Goal: Task Accomplishment & Management: Manage account settings

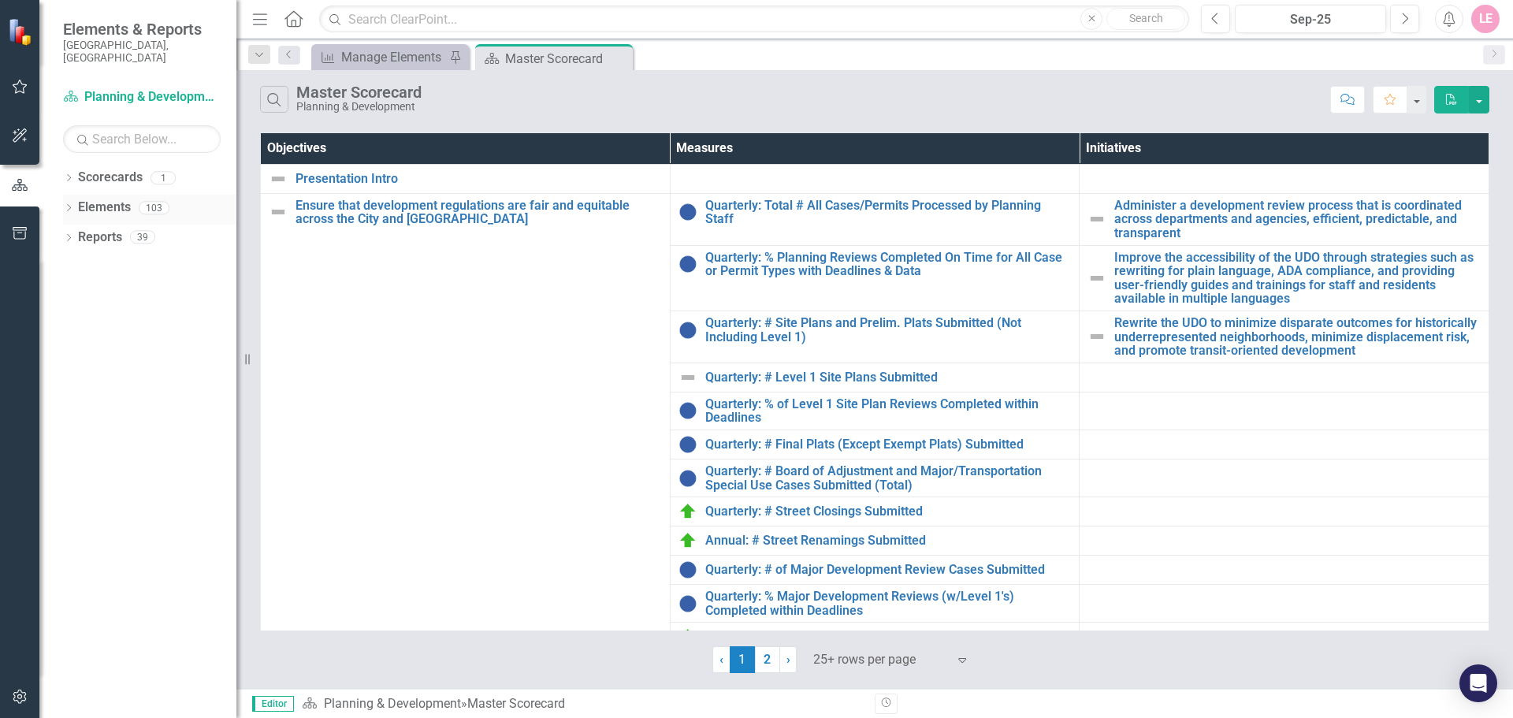
click at [135, 195] on div "Elements 103" at bounding box center [157, 210] width 158 height 30
click at [112, 199] on link "Elements" at bounding box center [104, 208] width 53 height 18
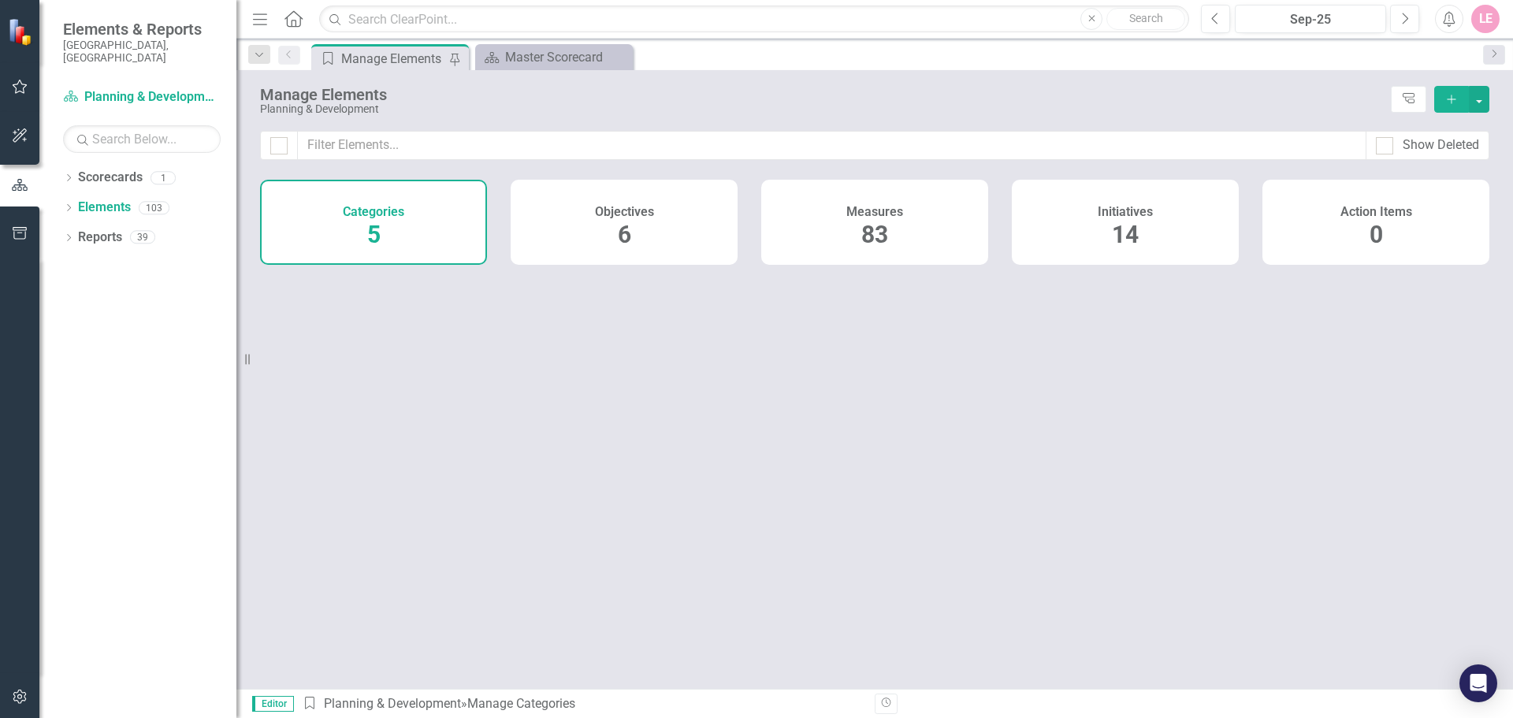
click at [825, 210] on div "Measures 83" at bounding box center [874, 222] width 227 height 85
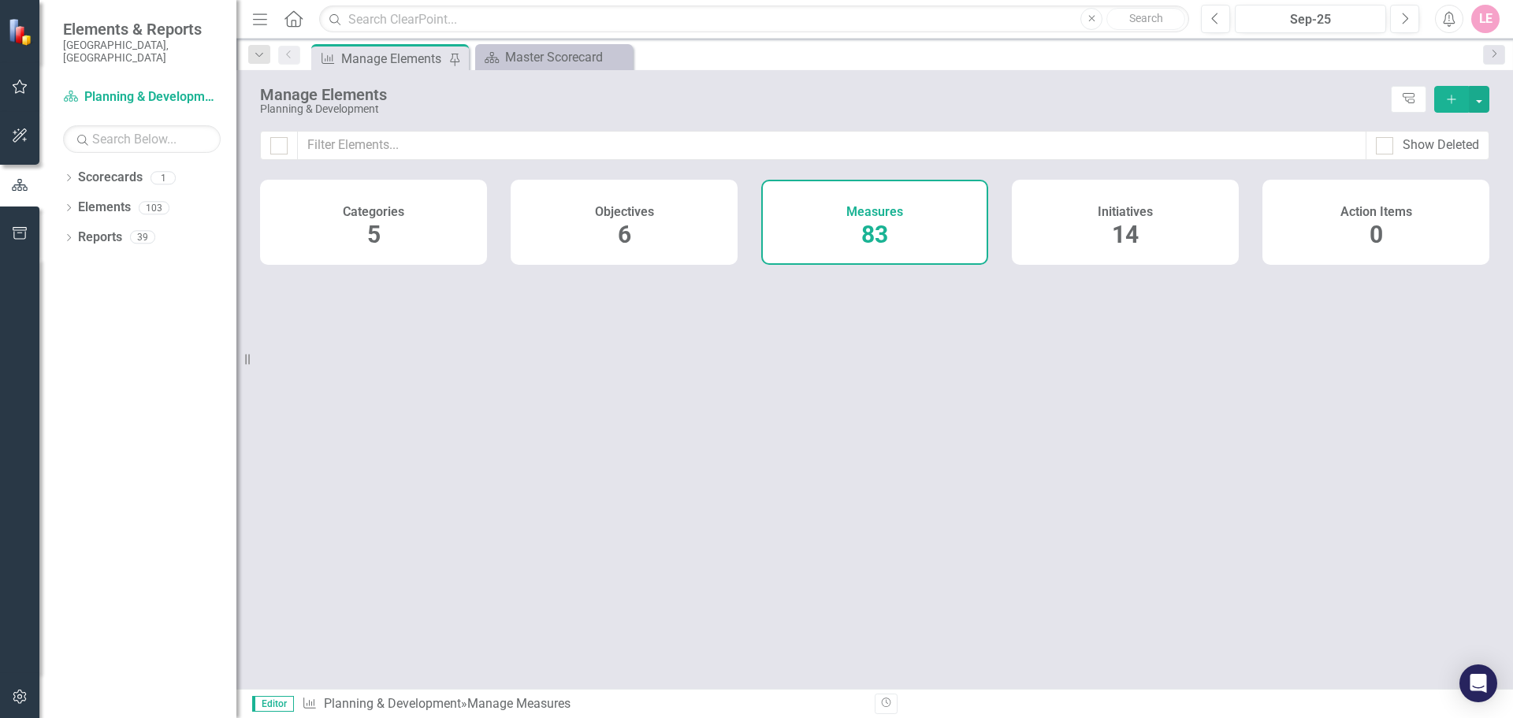
click at [829, 230] on div "Measures 83" at bounding box center [874, 222] width 227 height 85
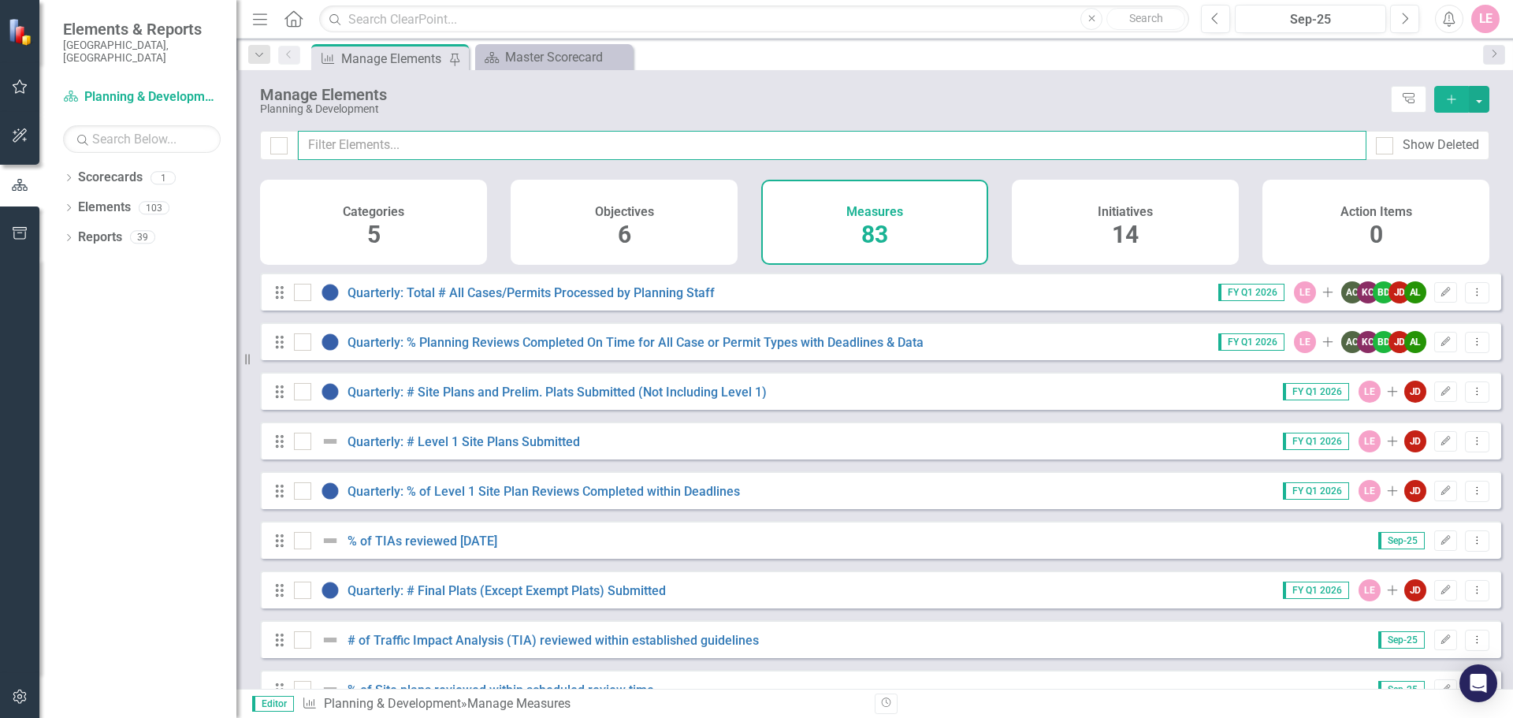
checkbox input "false"
click at [752, 149] on input "text" at bounding box center [832, 145] width 1068 height 29
type input "em"
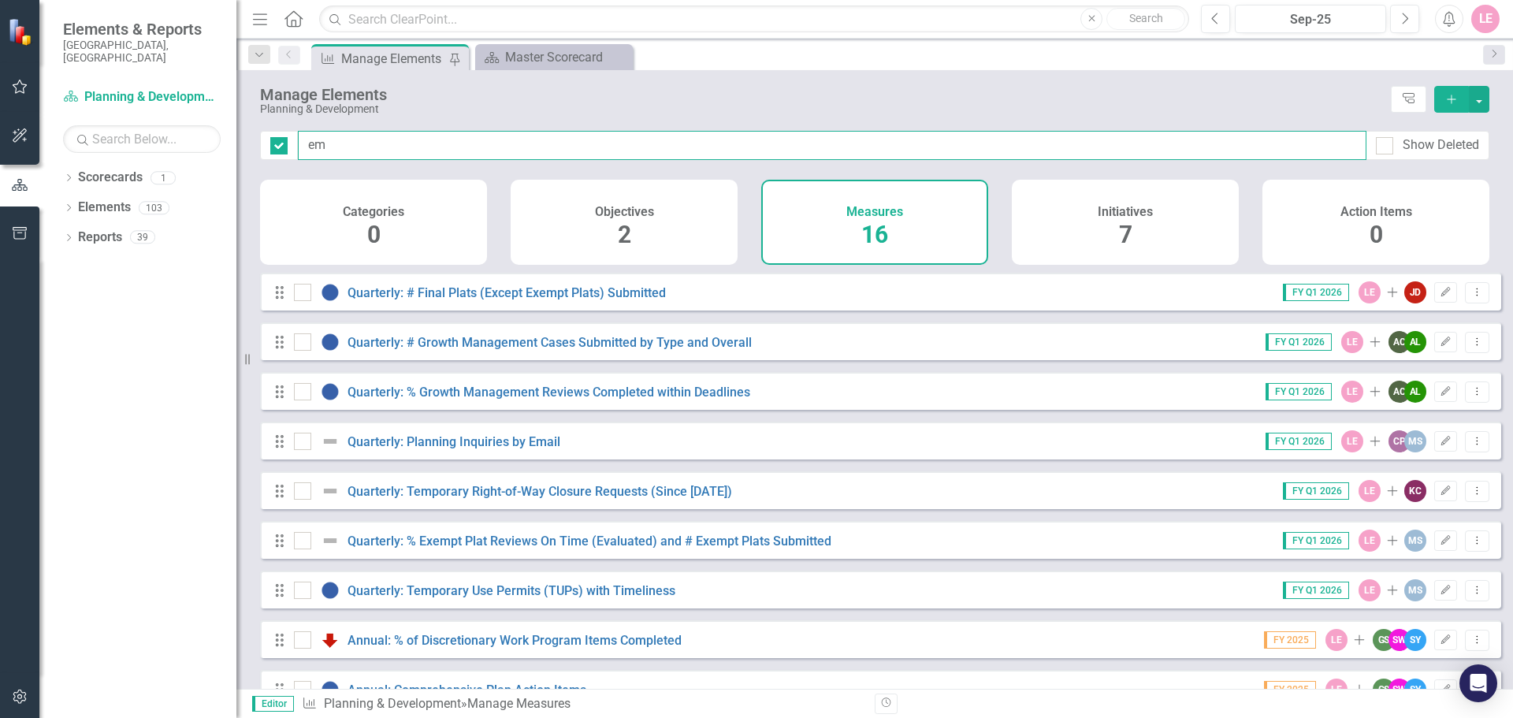
checkbox input "false"
type input "e"
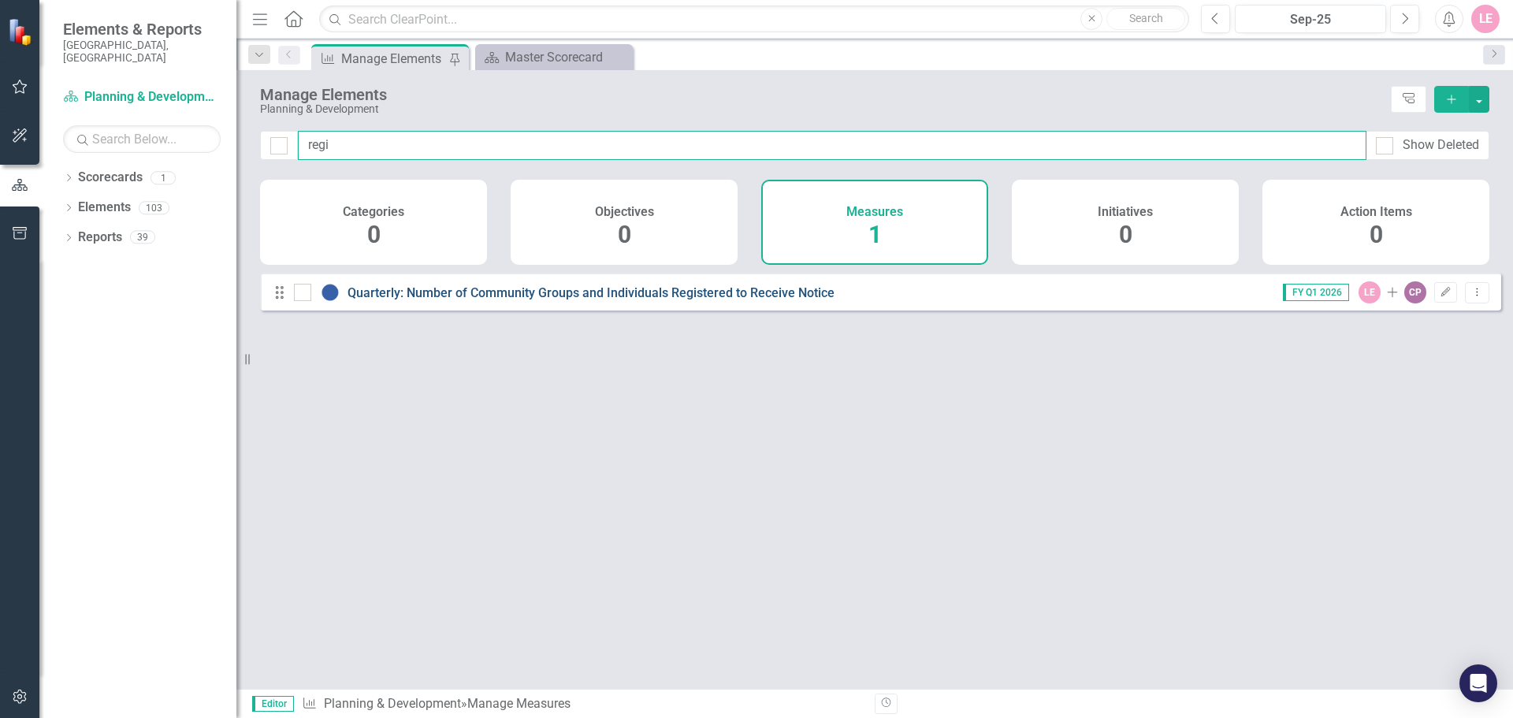
type input "regi"
click at [789, 300] on link "Quarterly: Number of Community Groups and Individuals Registered to Receive Not…" at bounding box center [590, 292] width 487 height 15
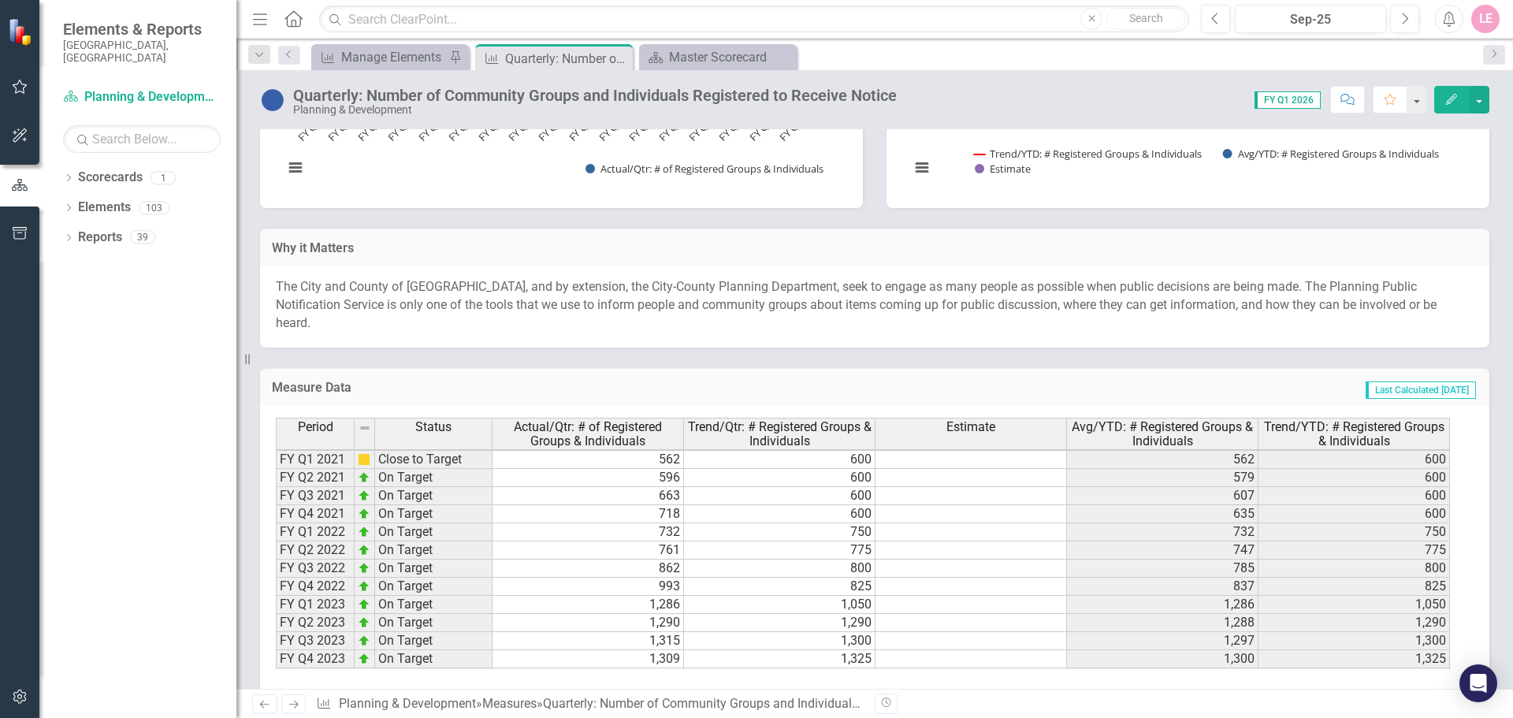
scroll to position [217, 0]
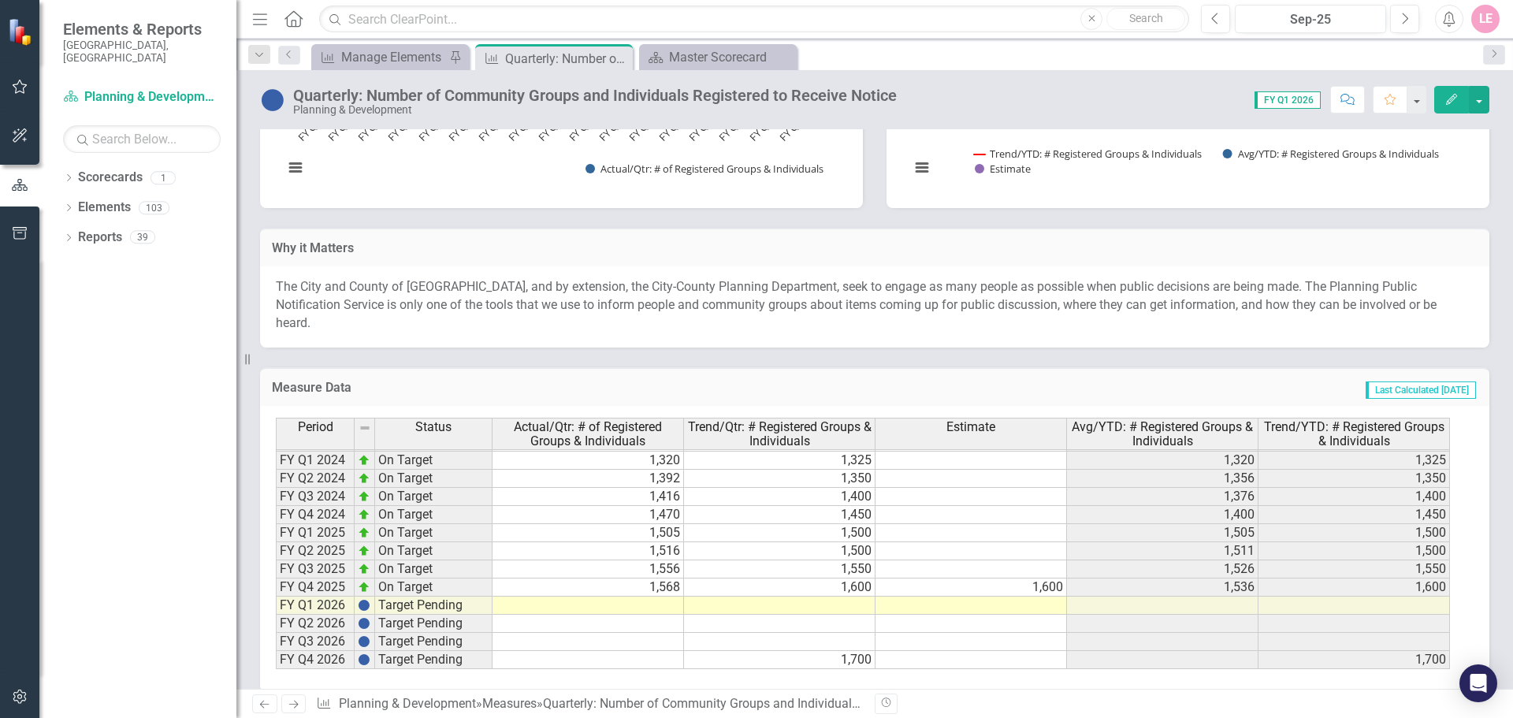
click at [671, 596] on td at bounding box center [587, 605] width 191 height 18
type textarea "1540"
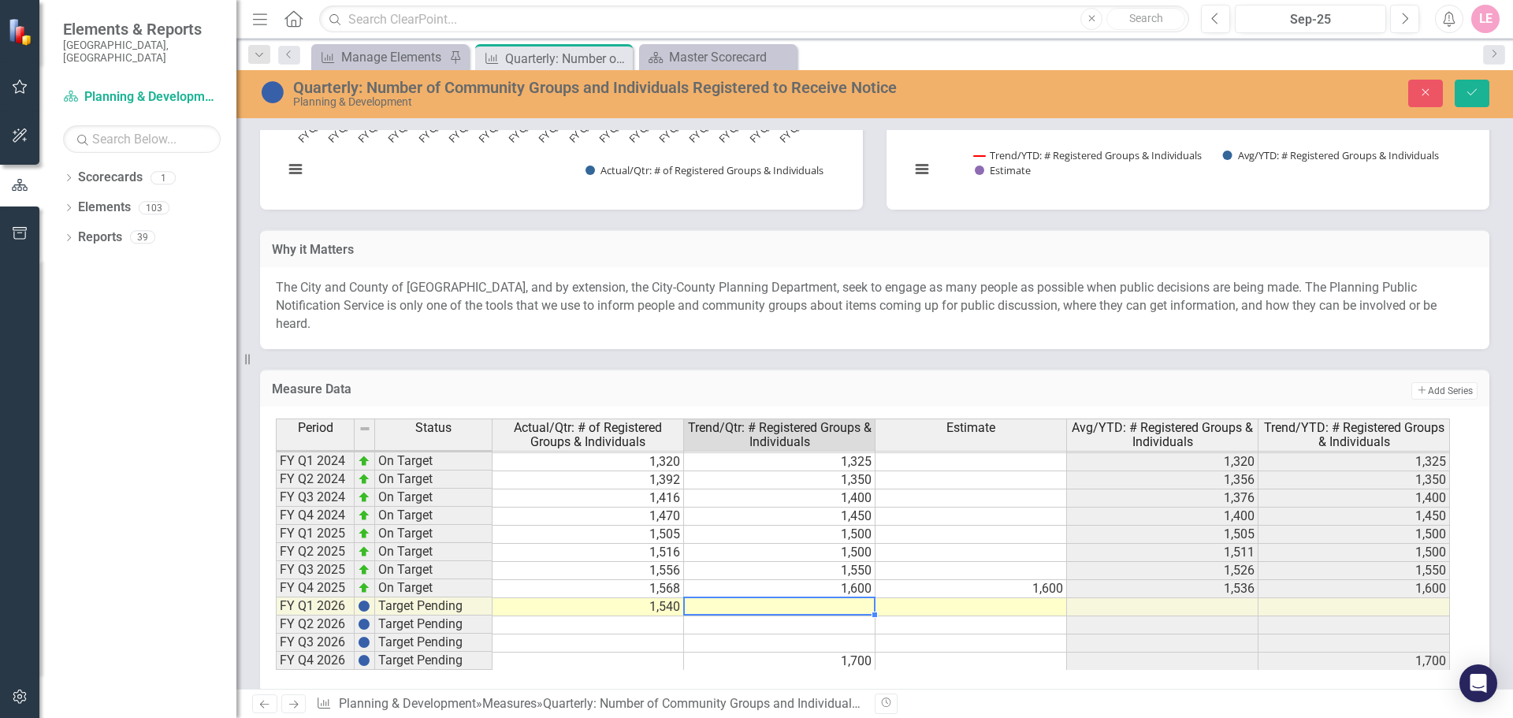
click at [853, 652] on td "1,700" at bounding box center [779, 661] width 191 height 18
type textarea "1650"
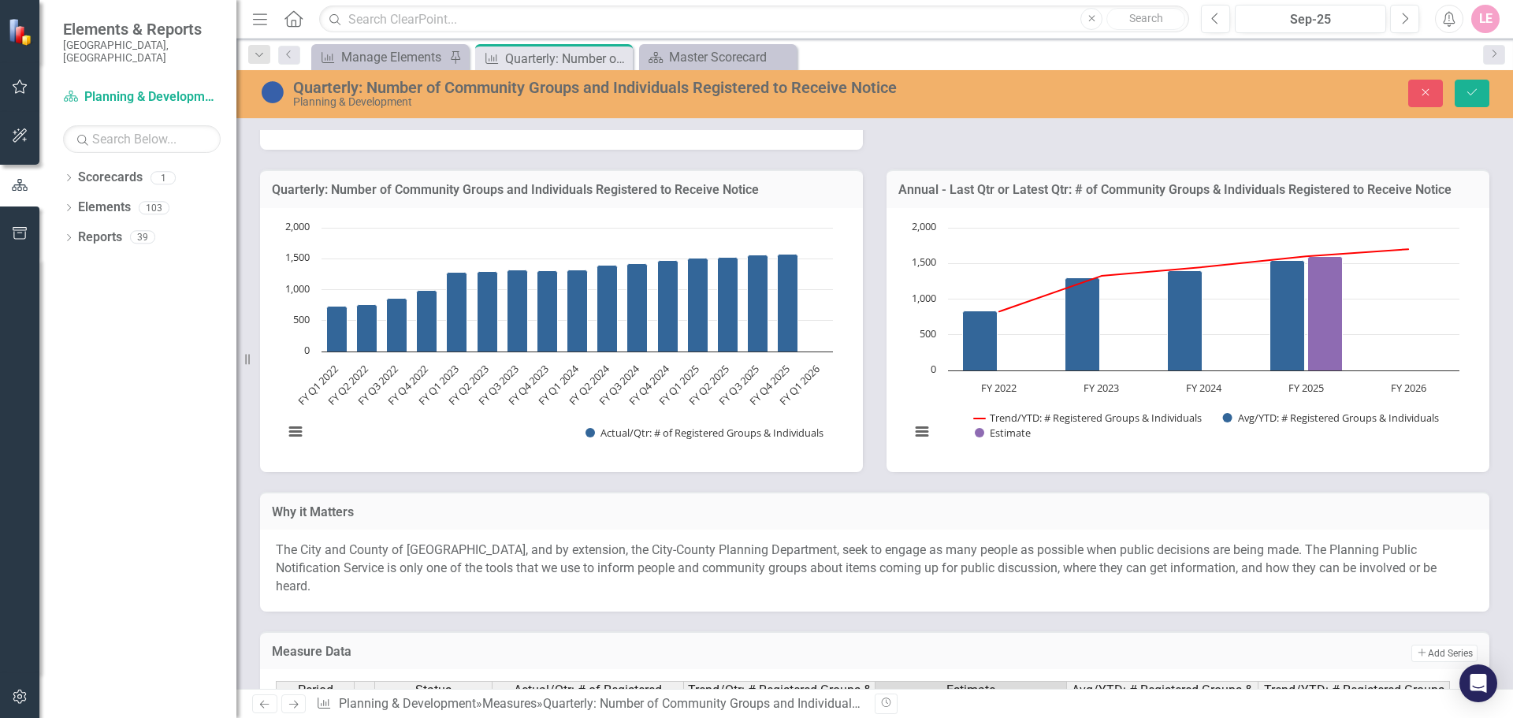
scroll to position [184, 0]
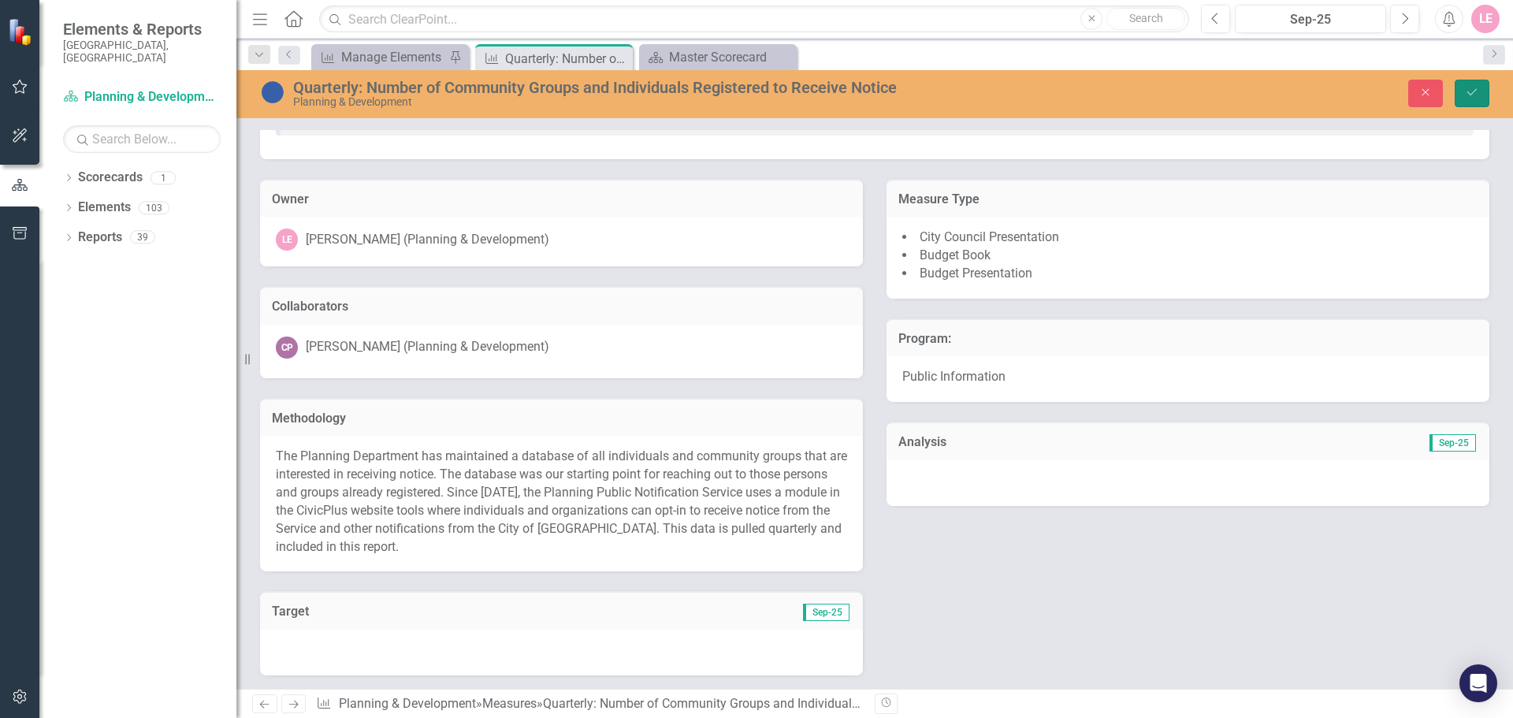
click at [1469, 88] on icon "Save" at bounding box center [1472, 92] width 14 height 11
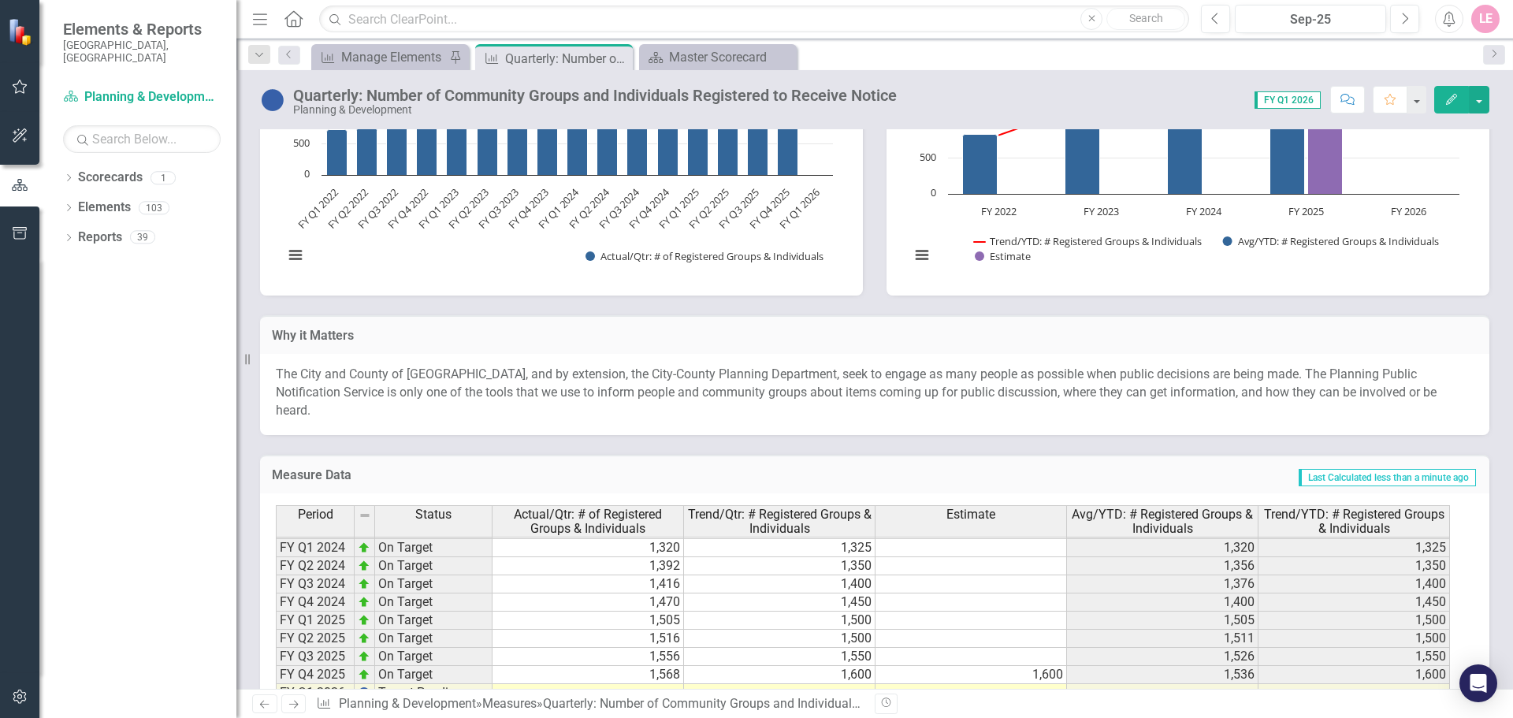
scroll to position [972, 0]
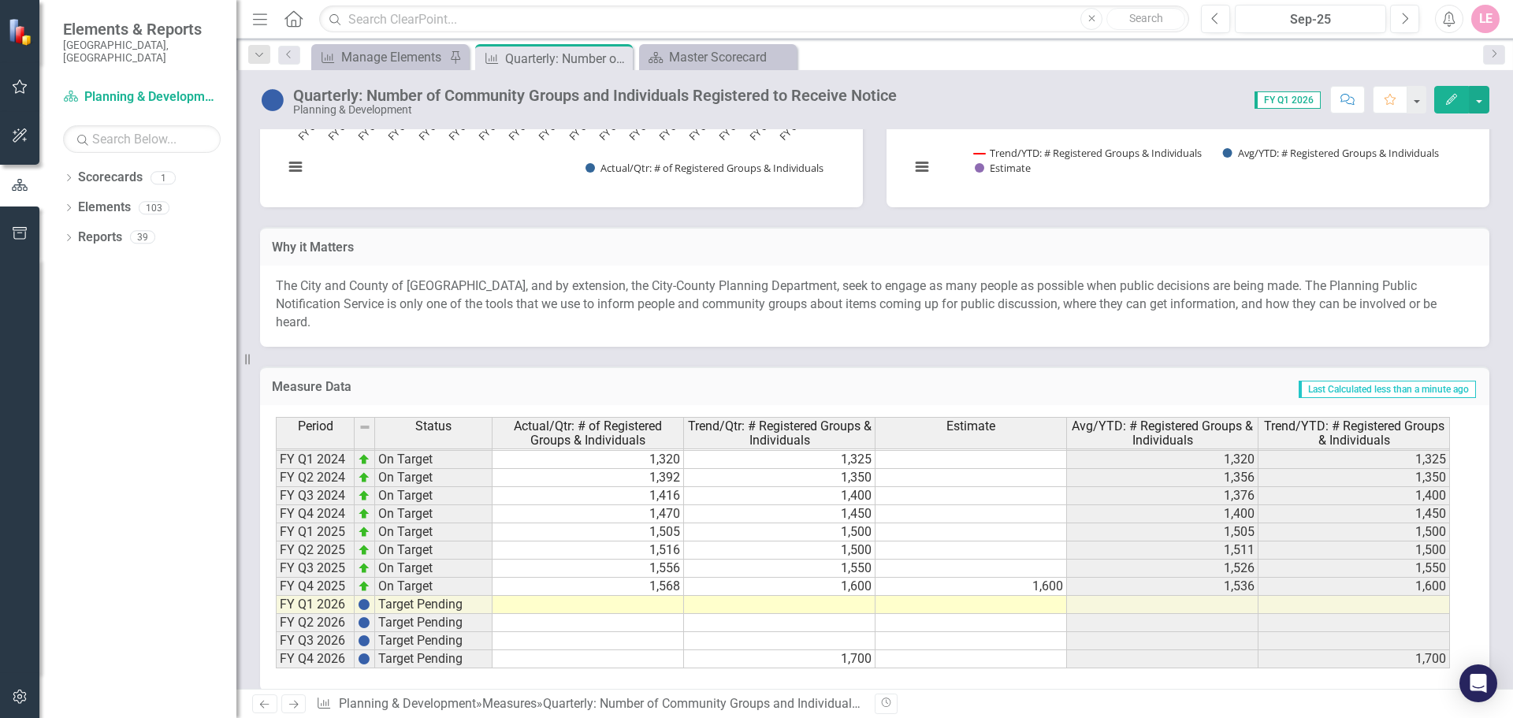
click at [637, 596] on td at bounding box center [587, 605] width 191 height 18
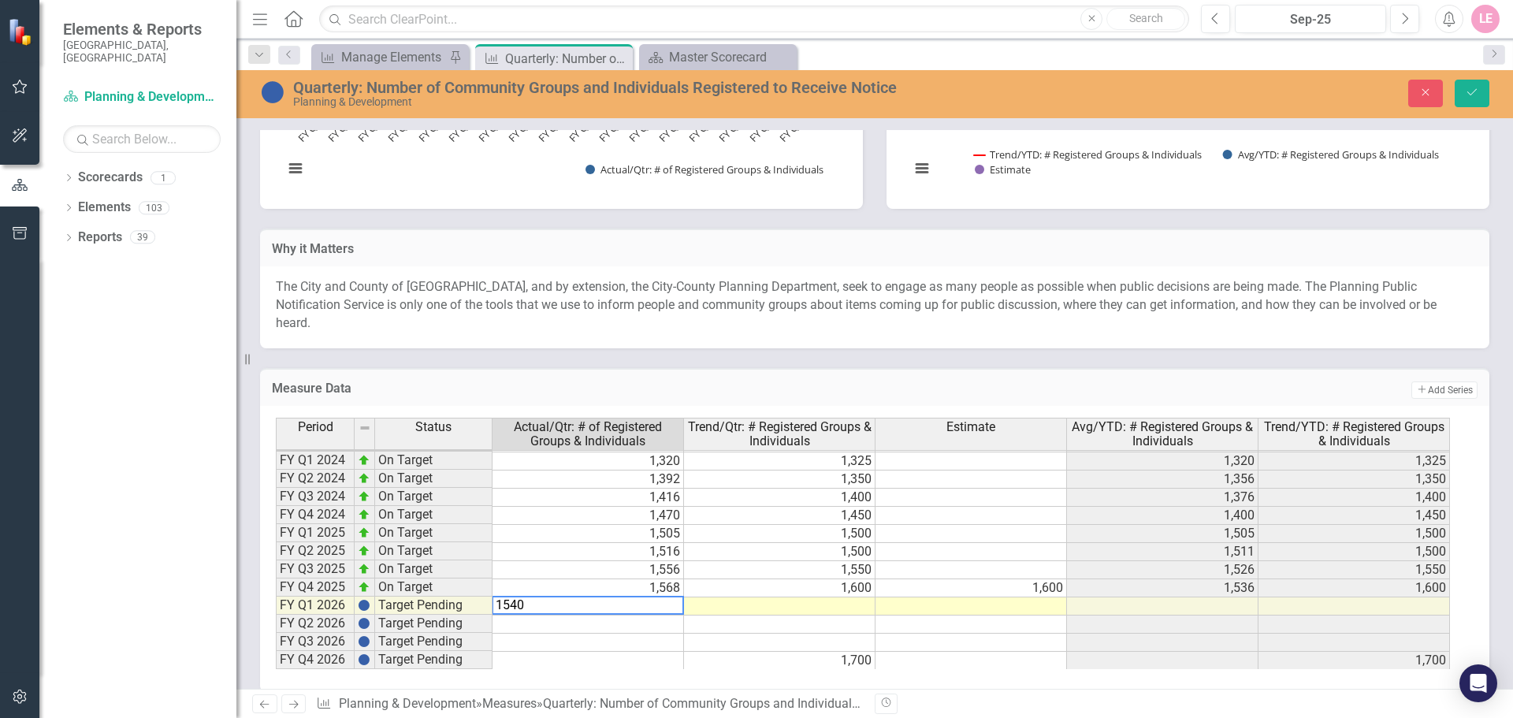
click at [841, 652] on td "1,700" at bounding box center [779, 661] width 191 height 18
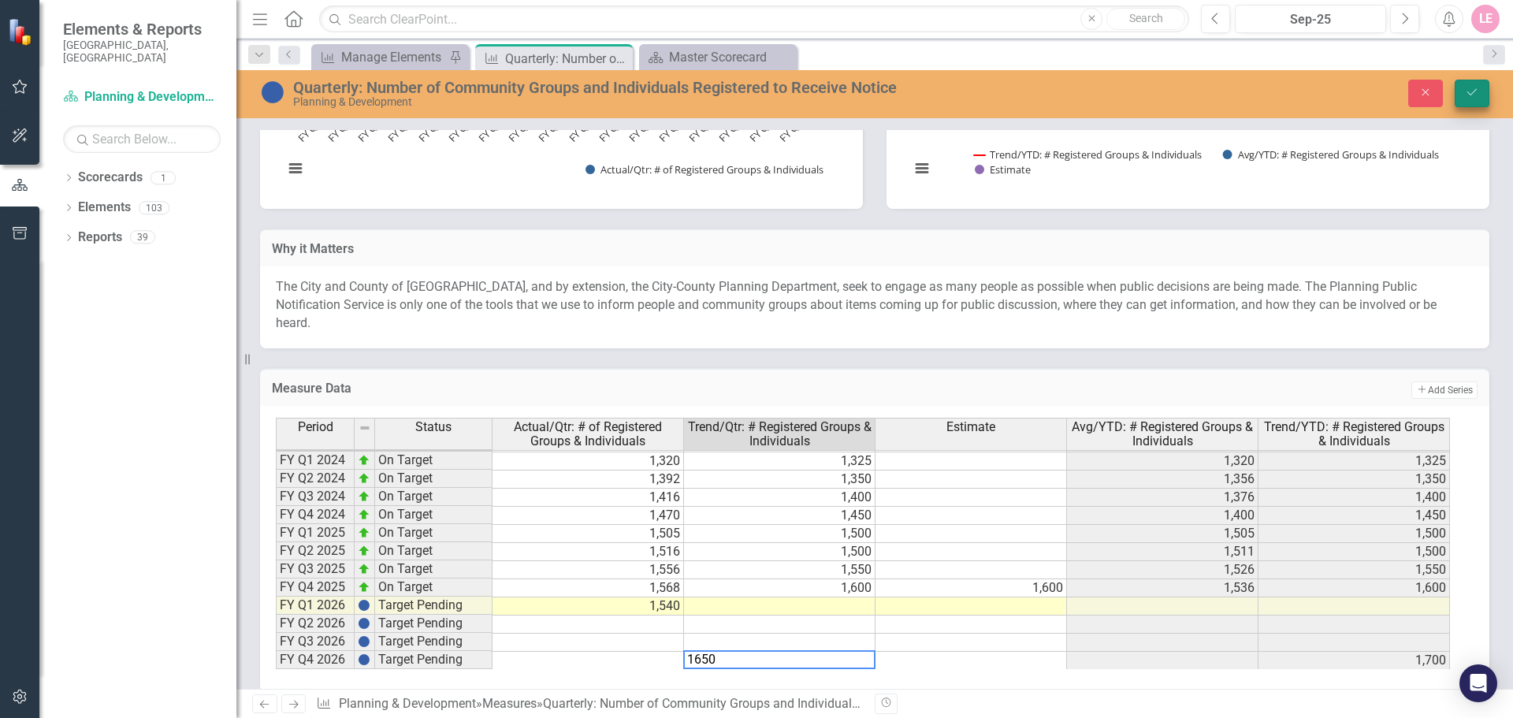
type textarea "1650"
click at [1466, 82] on button "Save" at bounding box center [1472, 94] width 35 height 28
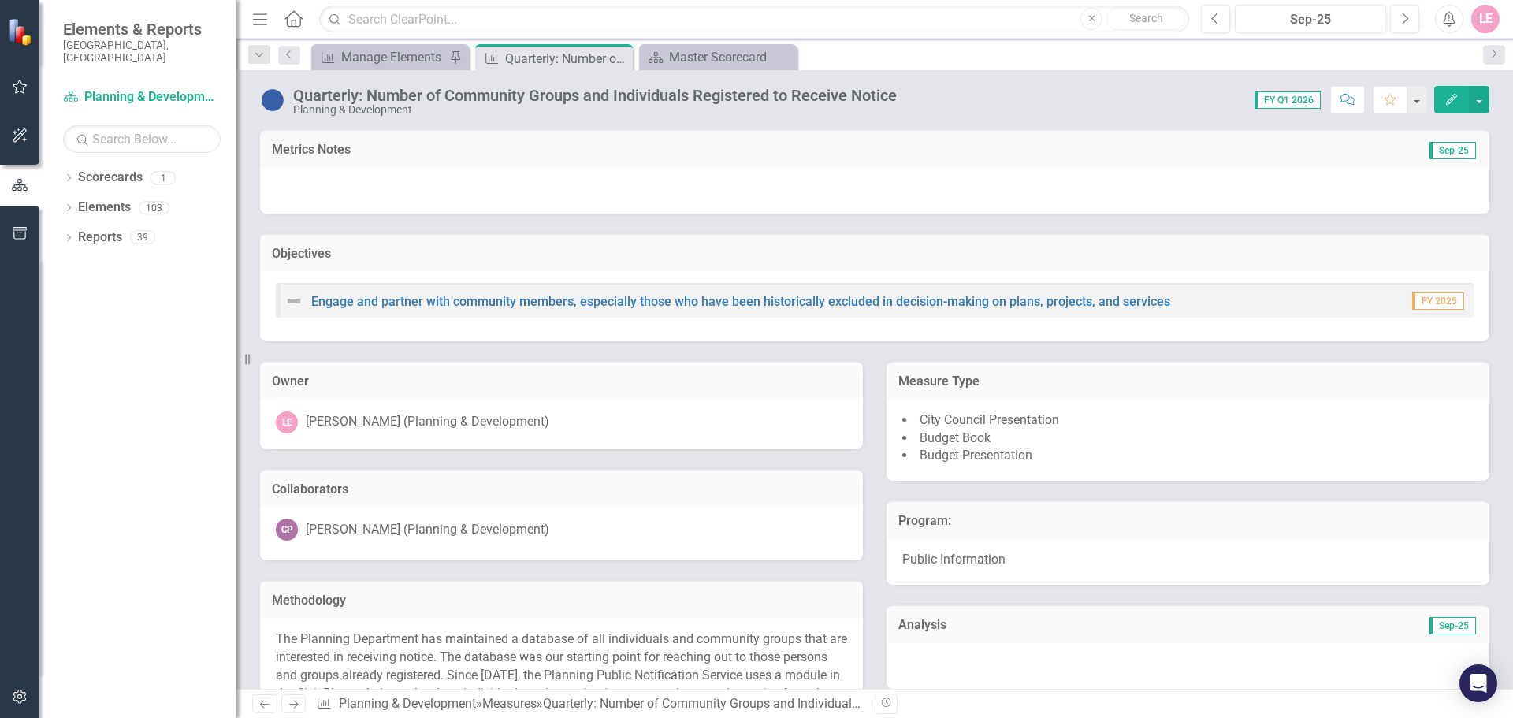
scroll to position [526, 0]
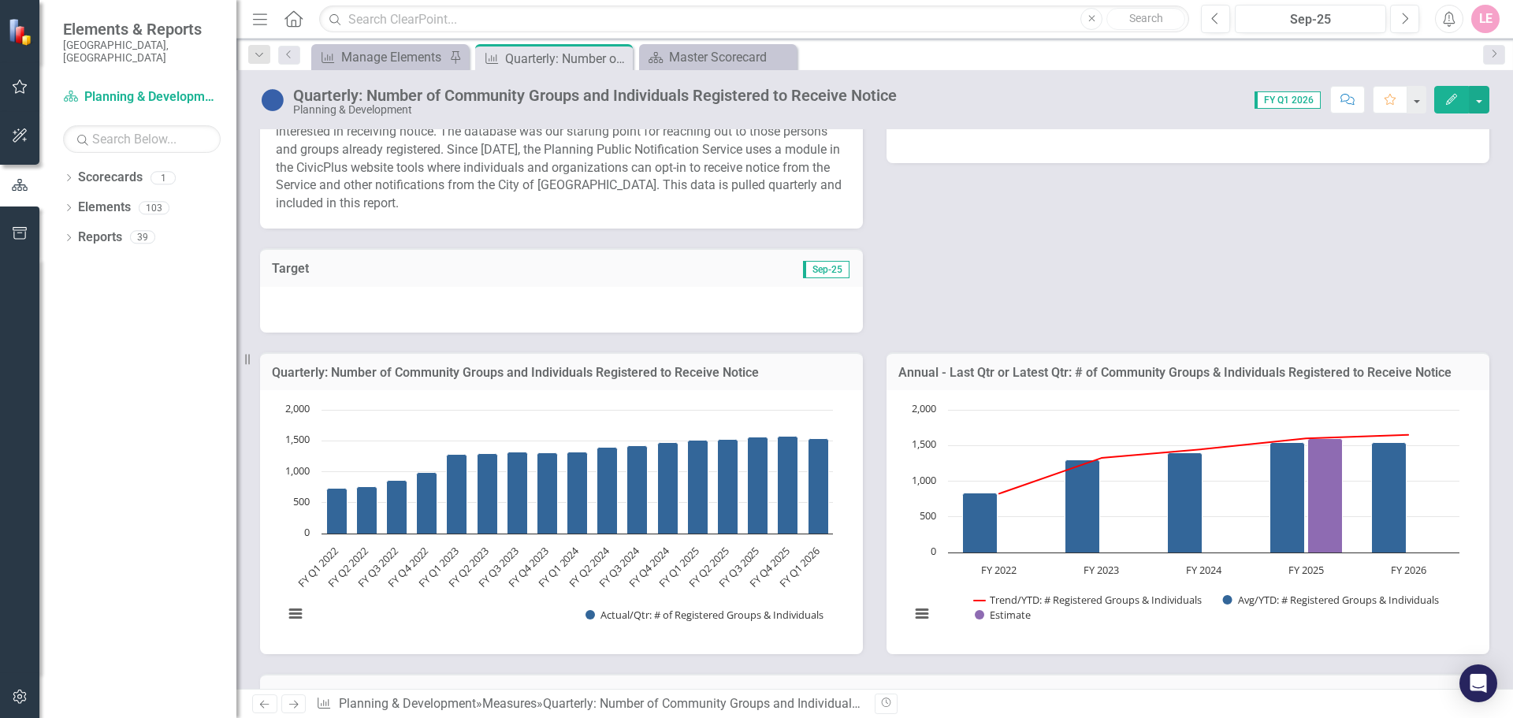
click at [565, 301] on div at bounding box center [561, 310] width 603 height 46
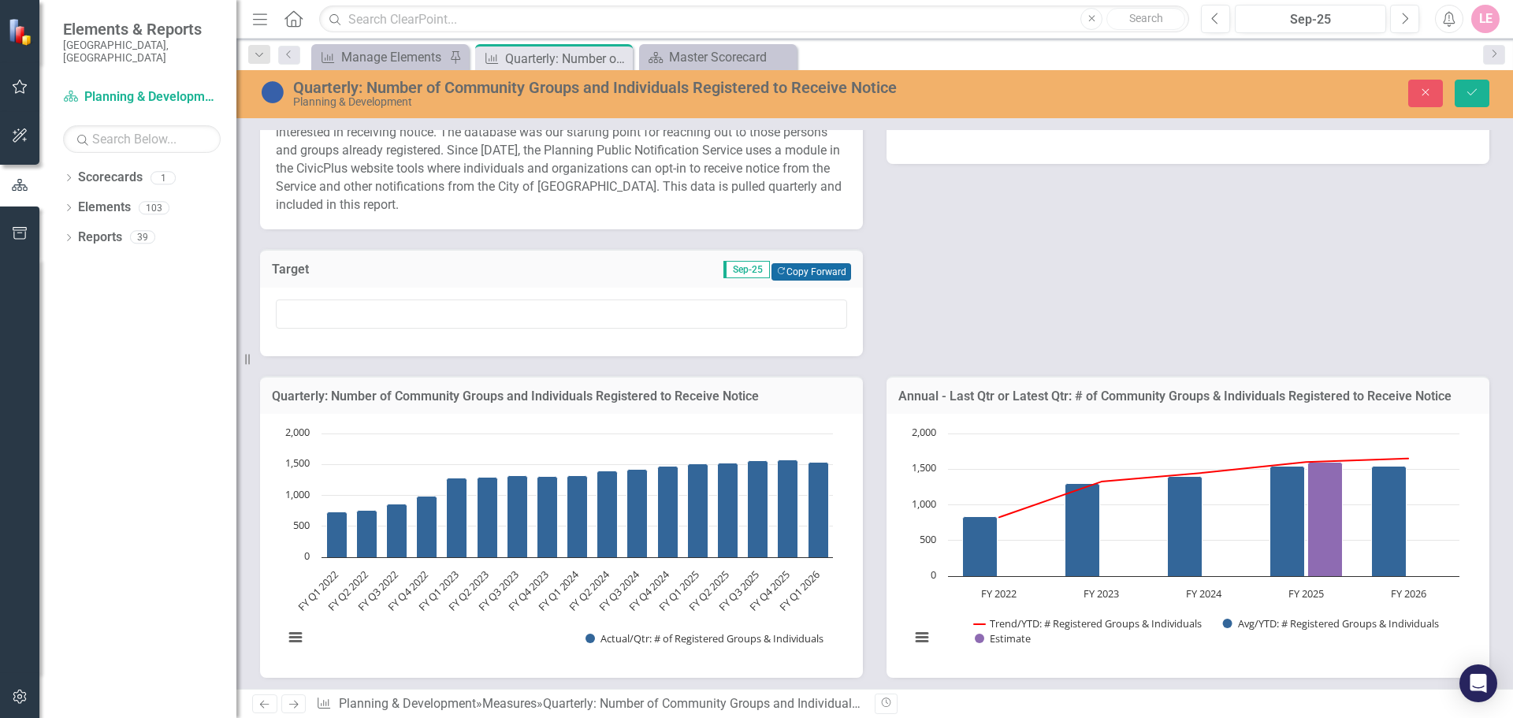
click at [812, 266] on button "Copy Forward Copy Forward" at bounding box center [811, 271] width 80 height 17
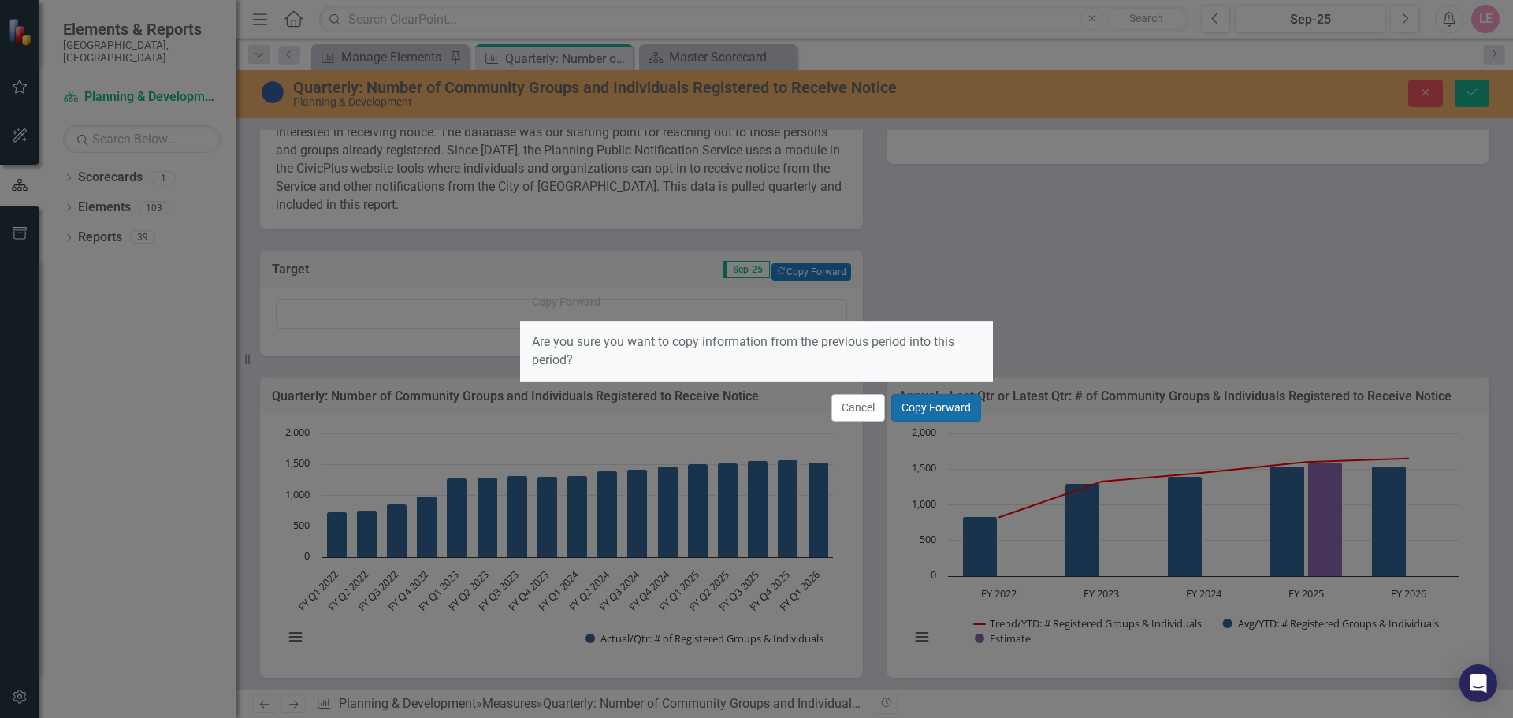
click at [924, 403] on button "Copy Forward" at bounding box center [936, 408] width 90 height 28
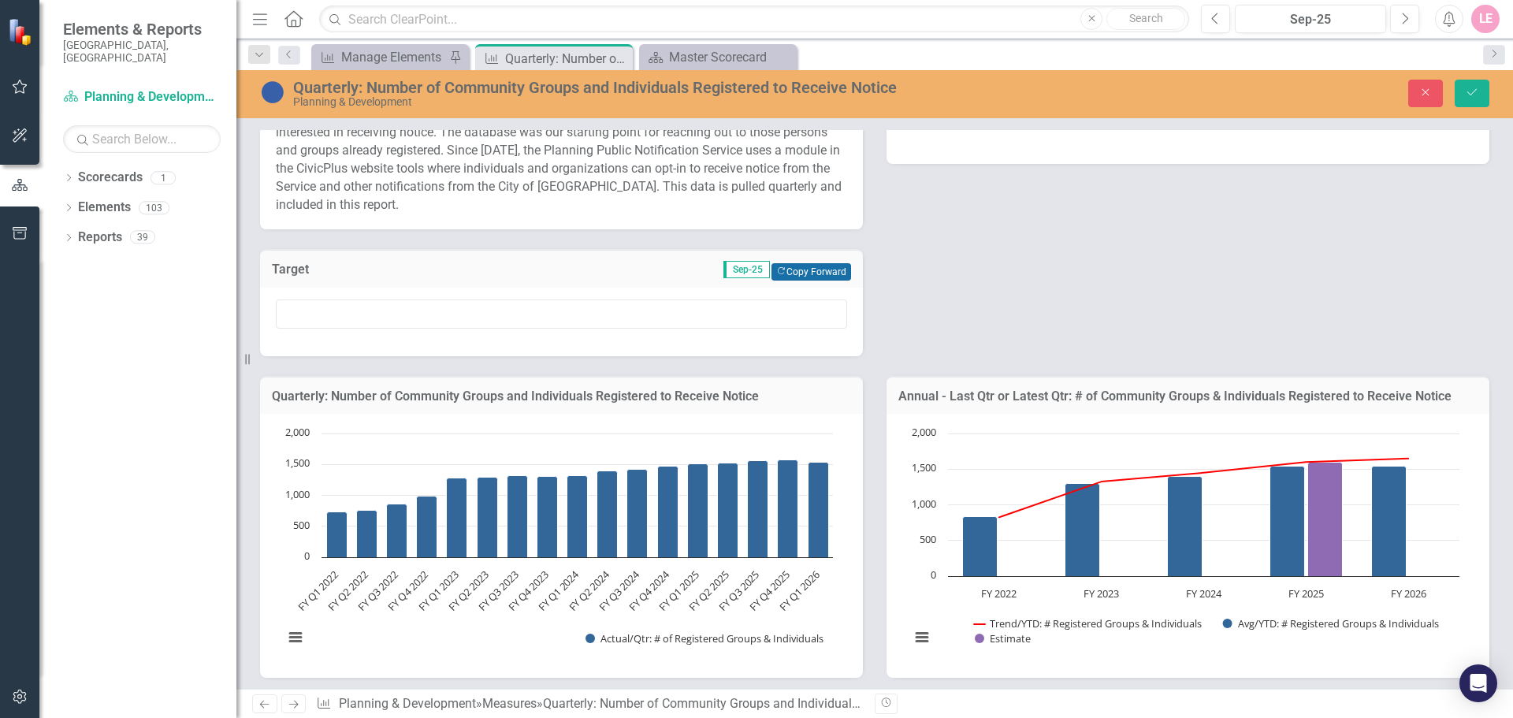
type input "Having grown steadily, the trend increased to over 1,500 subscribers in FY25."
drag, startPoint x: 755, startPoint y: 321, endPoint x: 150, endPoint y: 290, distance: 605.2
click at [150, 290] on div "Elements & Reports City of [GEOGRAPHIC_DATA], [GEOGRAPHIC_DATA] Scorecard Plann…" at bounding box center [756, 359] width 1513 height 718
type input "The target is based on trends."
click at [973, 284] on div "Owner LE [PERSON_NAME] (Planning & Development) Collaborators CP [PERSON_NAME] …" at bounding box center [874, 86] width 1253 height 539
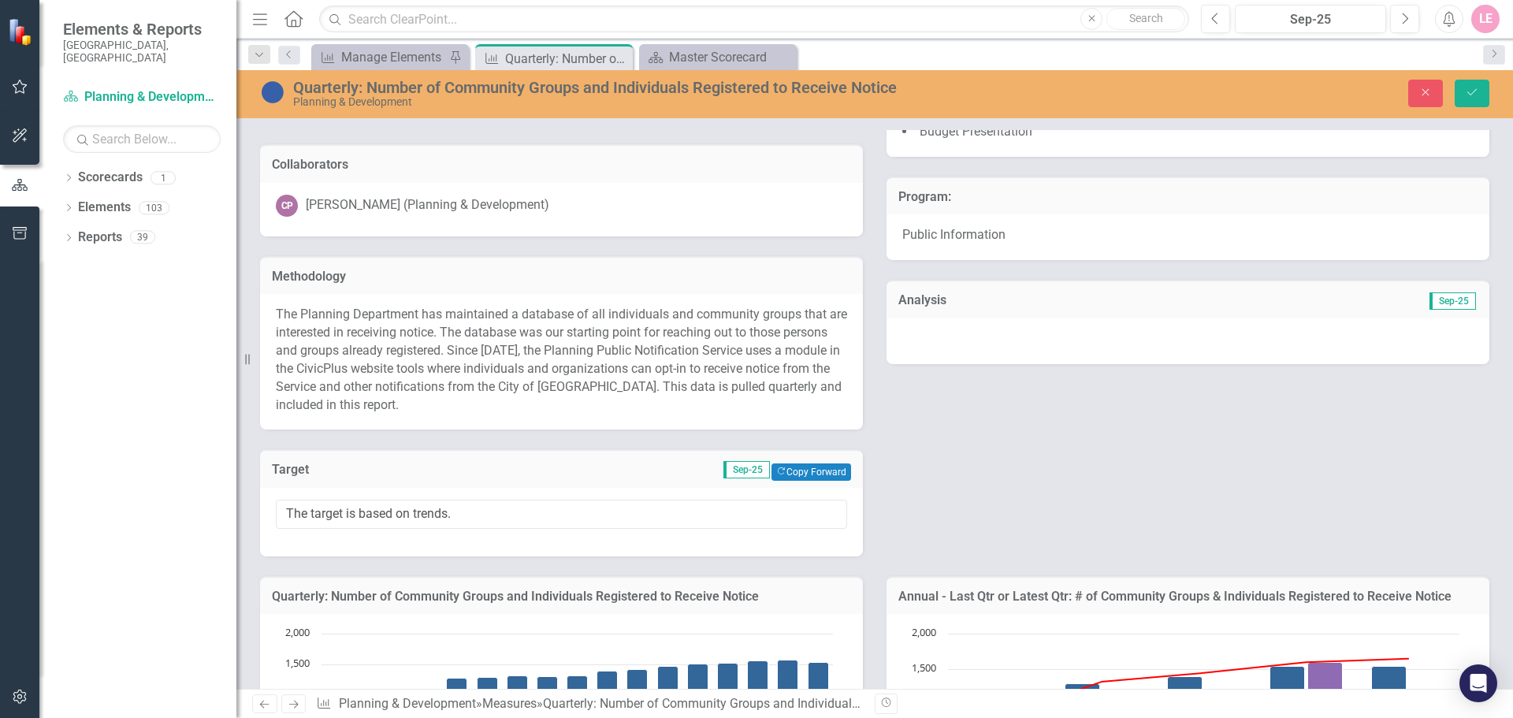
scroll to position [262, 0]
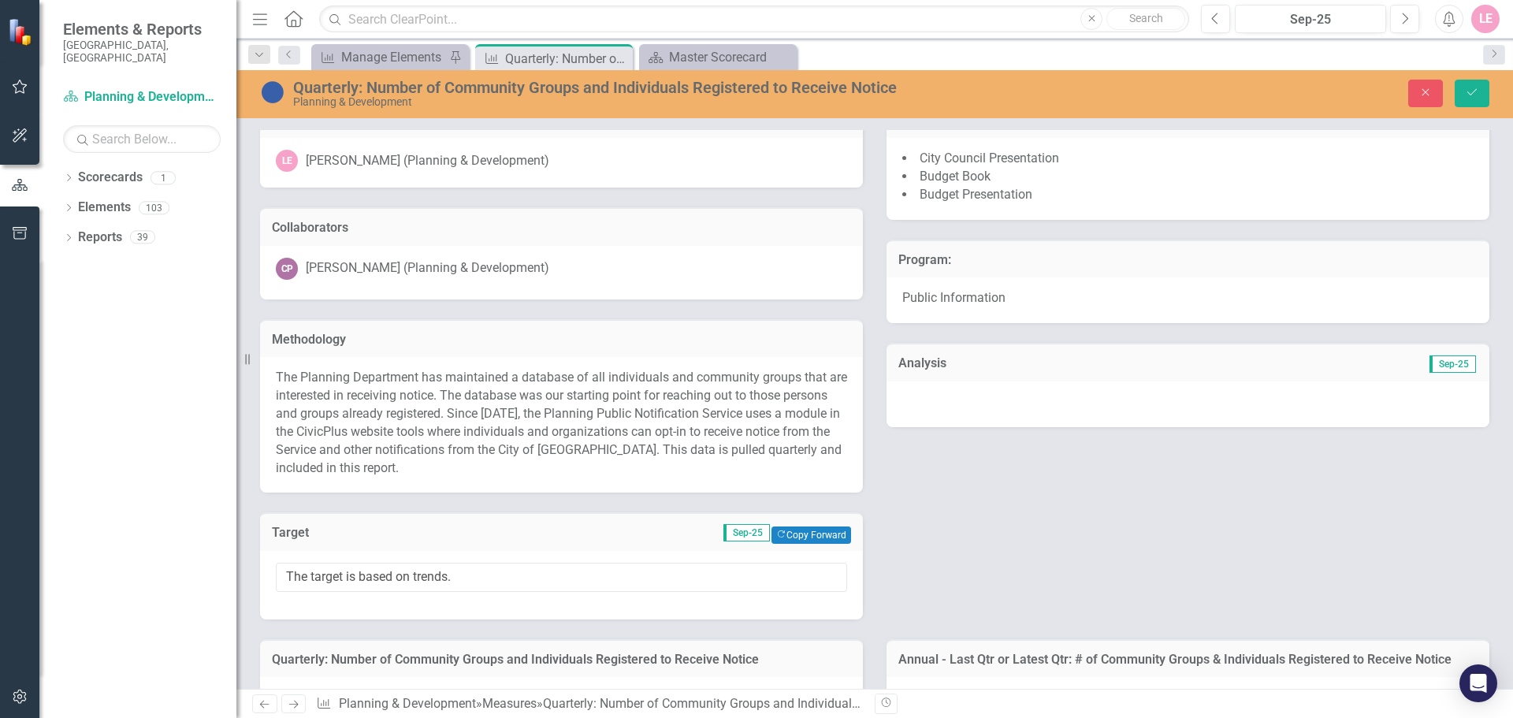
click at [1249, 408] on div at bounding box center [1187, 404] width 603 height 46
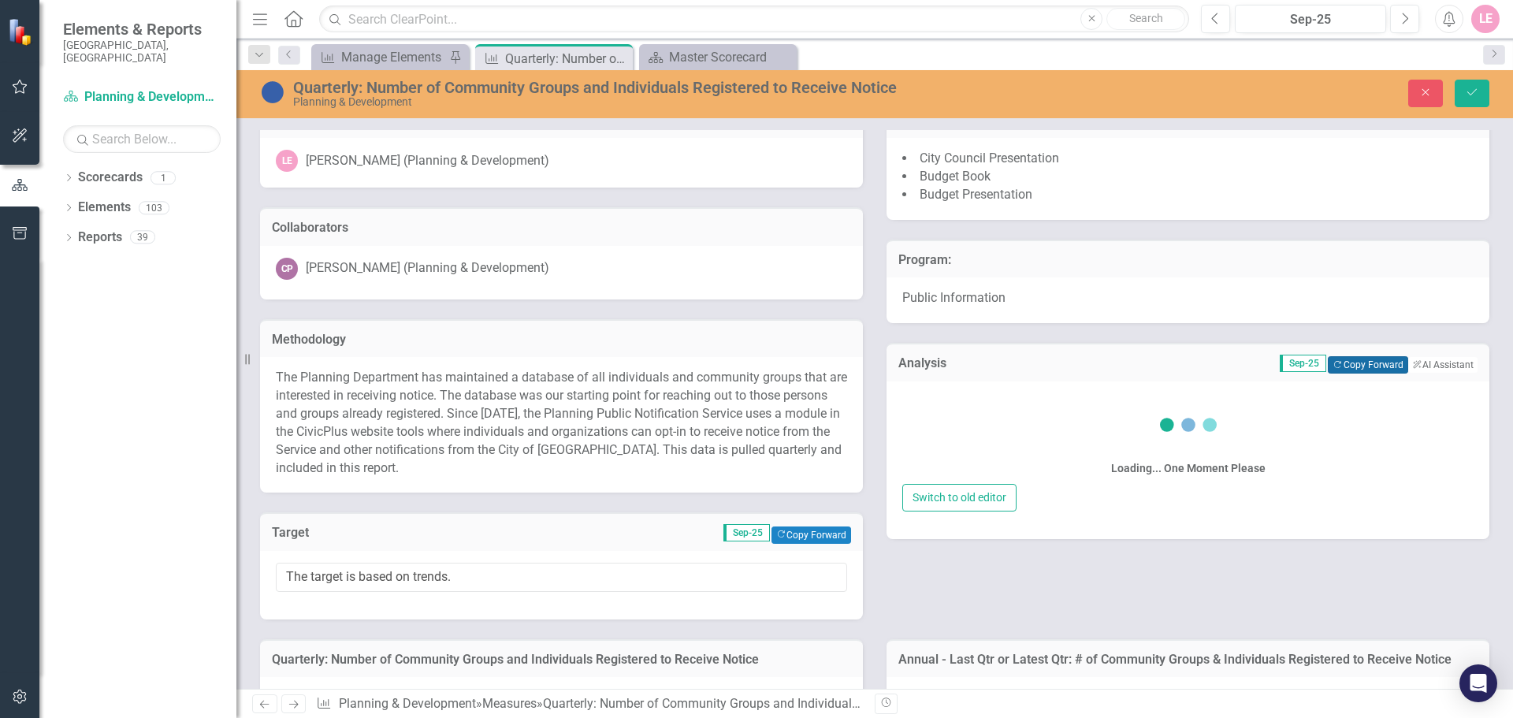
click at [1342, 363] on button "Copy Forward Copy Forward" at bounding box center [1368, 364] width 80 height 17
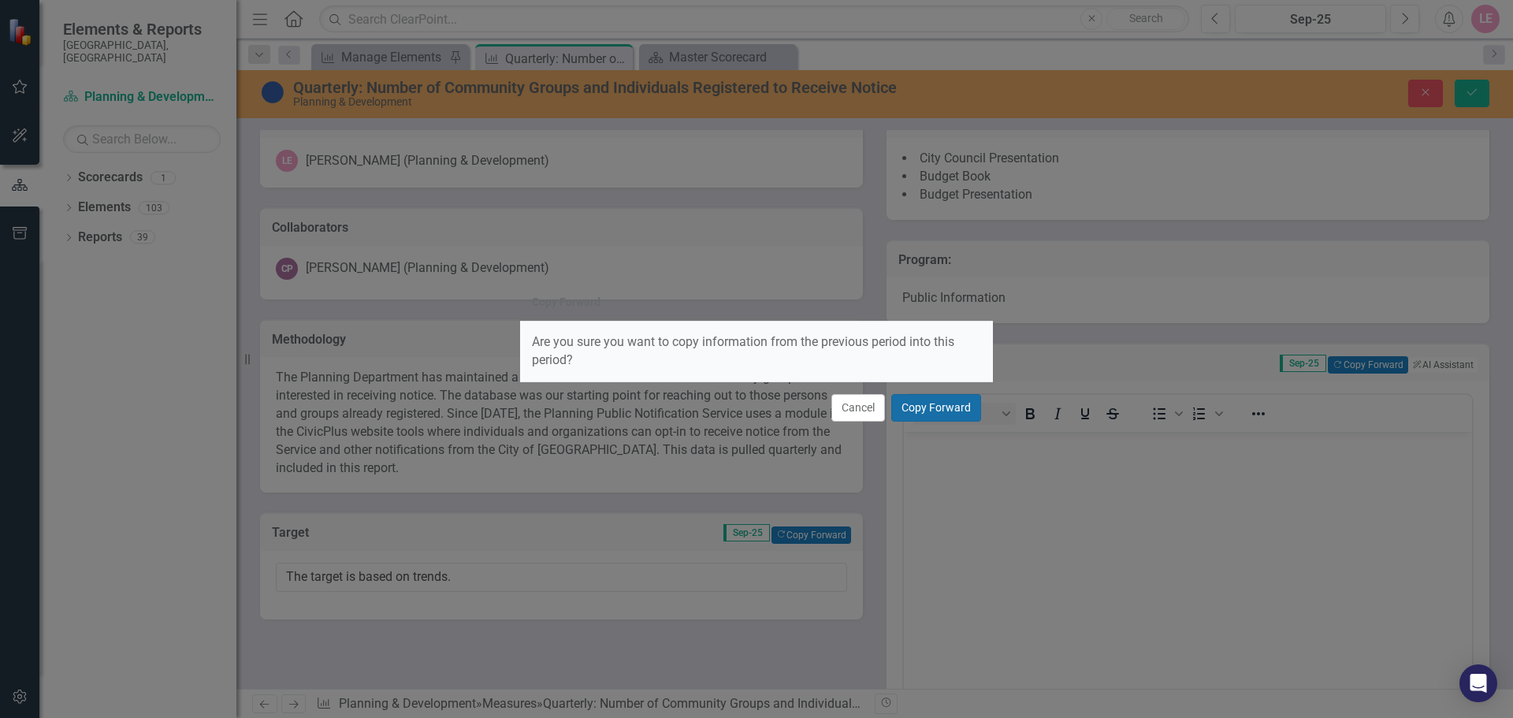
click at [930, 411] on button "Copy Forward" at bounding box center [936, 408] width 90 height 28
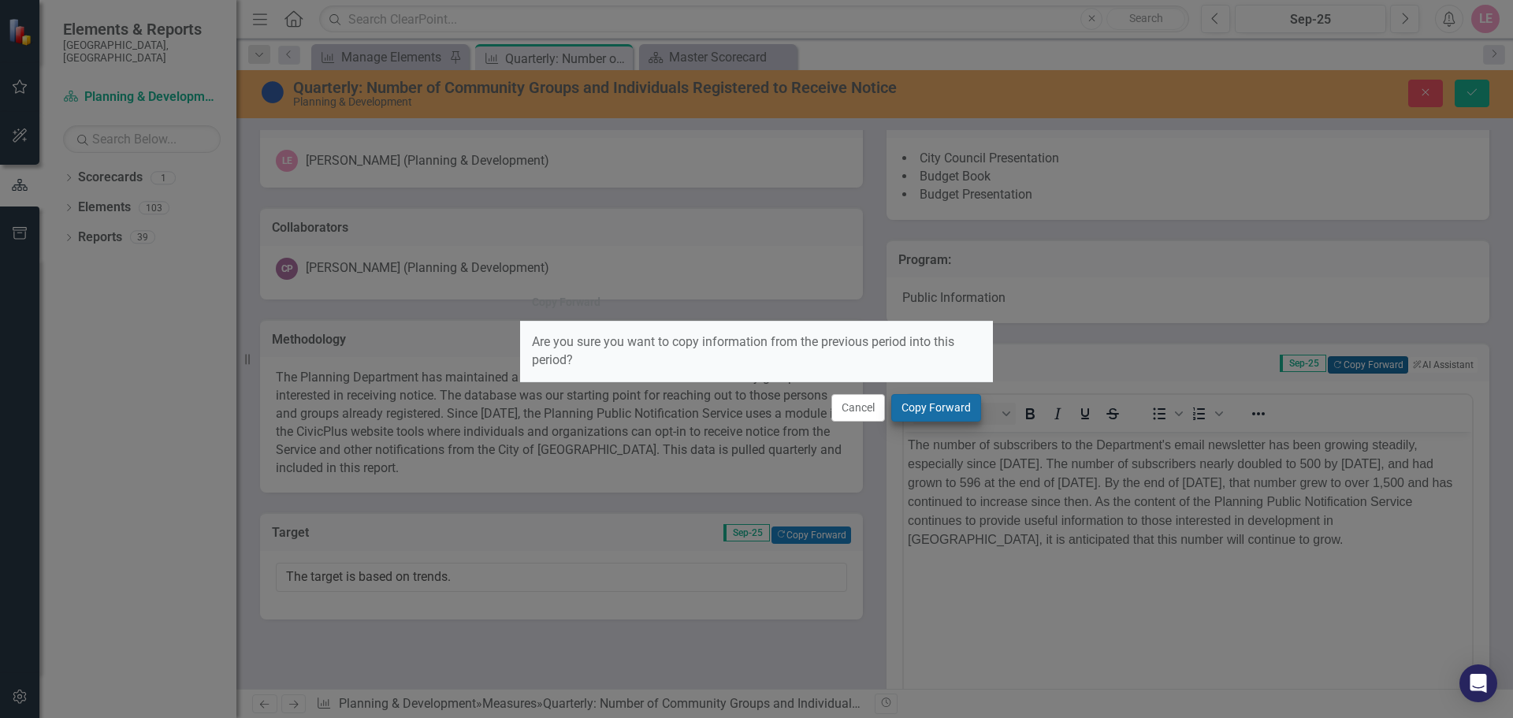
scroll to position [0, 0]
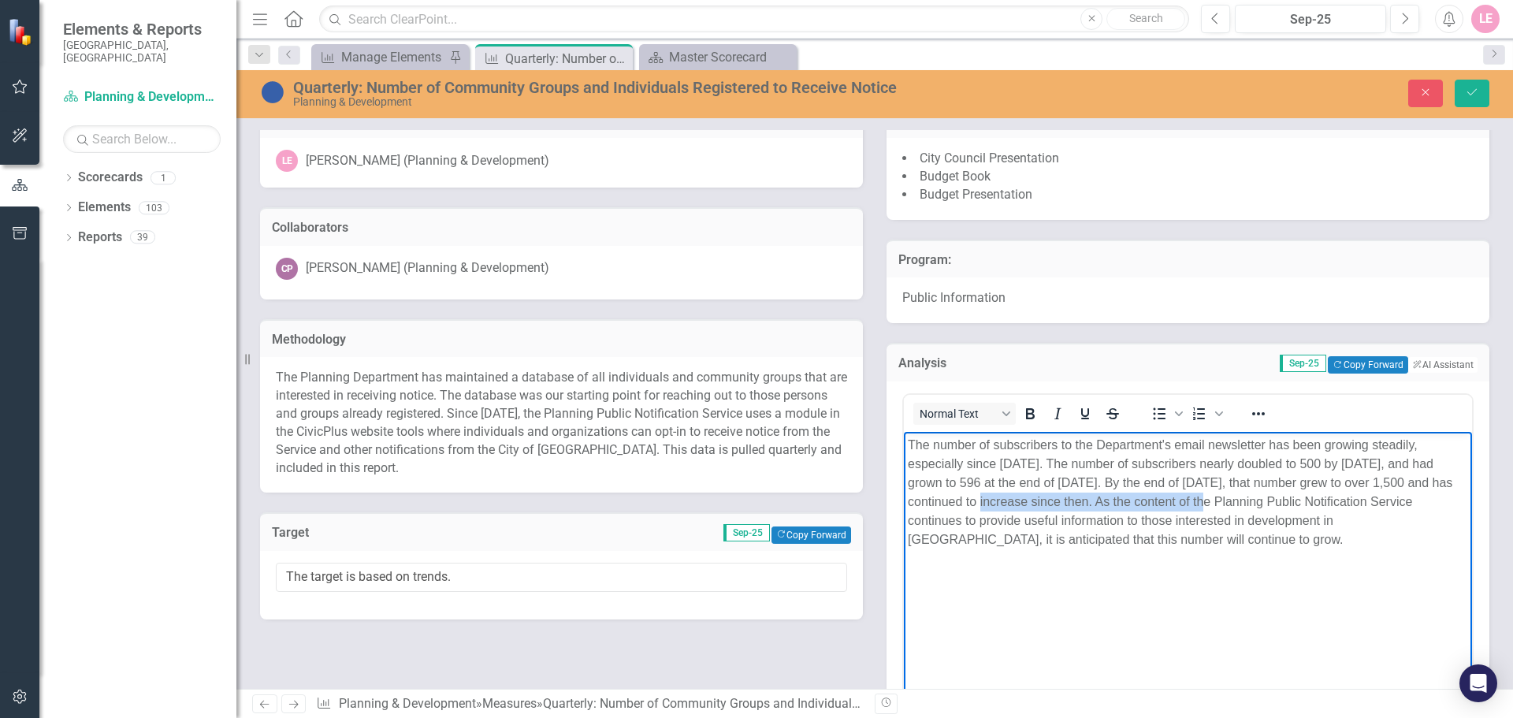
drag, startPoint x: 979, startPoint y: 505, endPoint x: 1213, endPoint y: 506, distance: 234.8
click at [1213, 506] on span "The number of subscribers to the Department's email newsletter has been growing…" at bounding box center [1180, 491] width 544 height 108
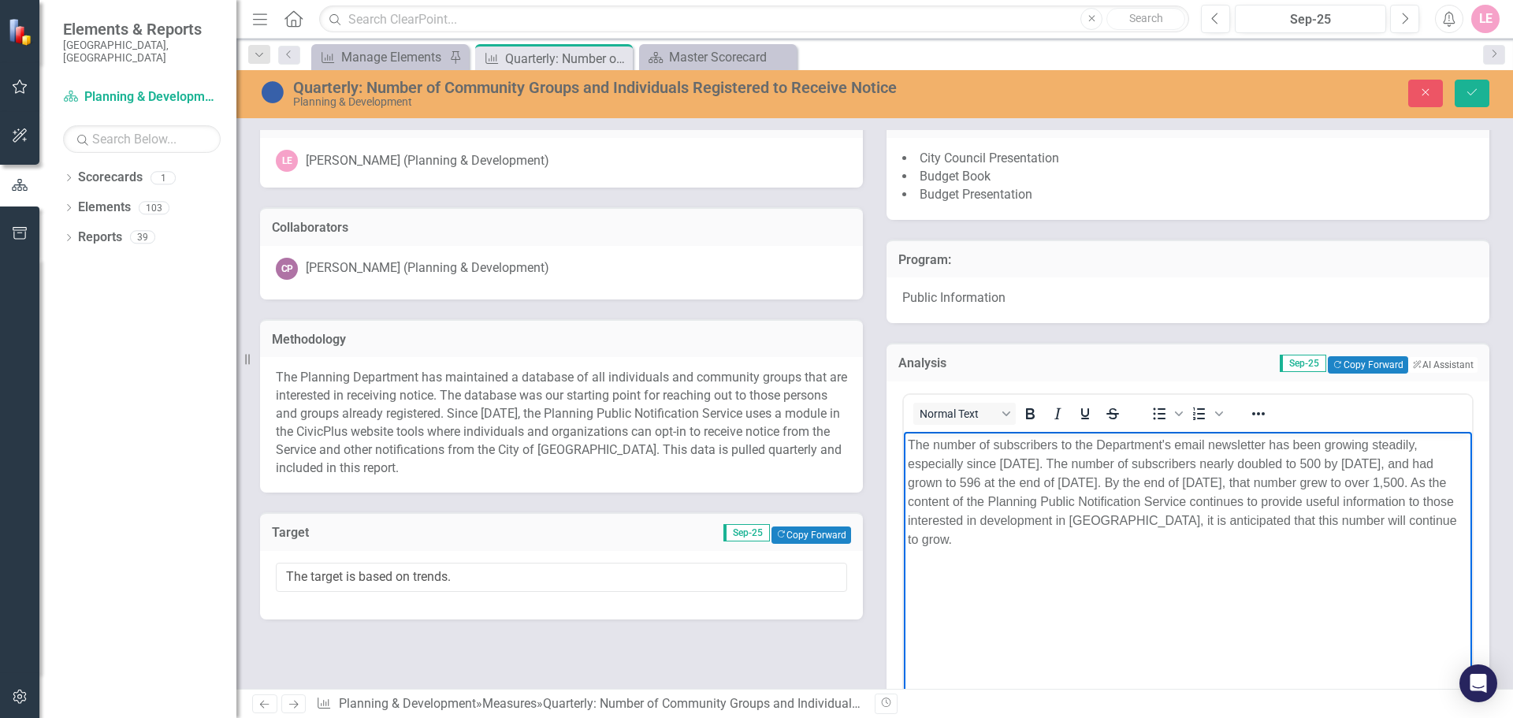
click at [1133, 563] on body "The number of subscribers to the Department's email newsletter has been growing…" at bounding box center [1188, 549] width 568 height 236
drag, startPoint x: 1133, startPoint y: 563, endPoint x: 858, endPoint y: 383, distance: 328.5
click at [904, 431] on html "The number of subscribers to the Department's email newsletter has been growing…" at bounding box center [1188, 549] width 568 height 236
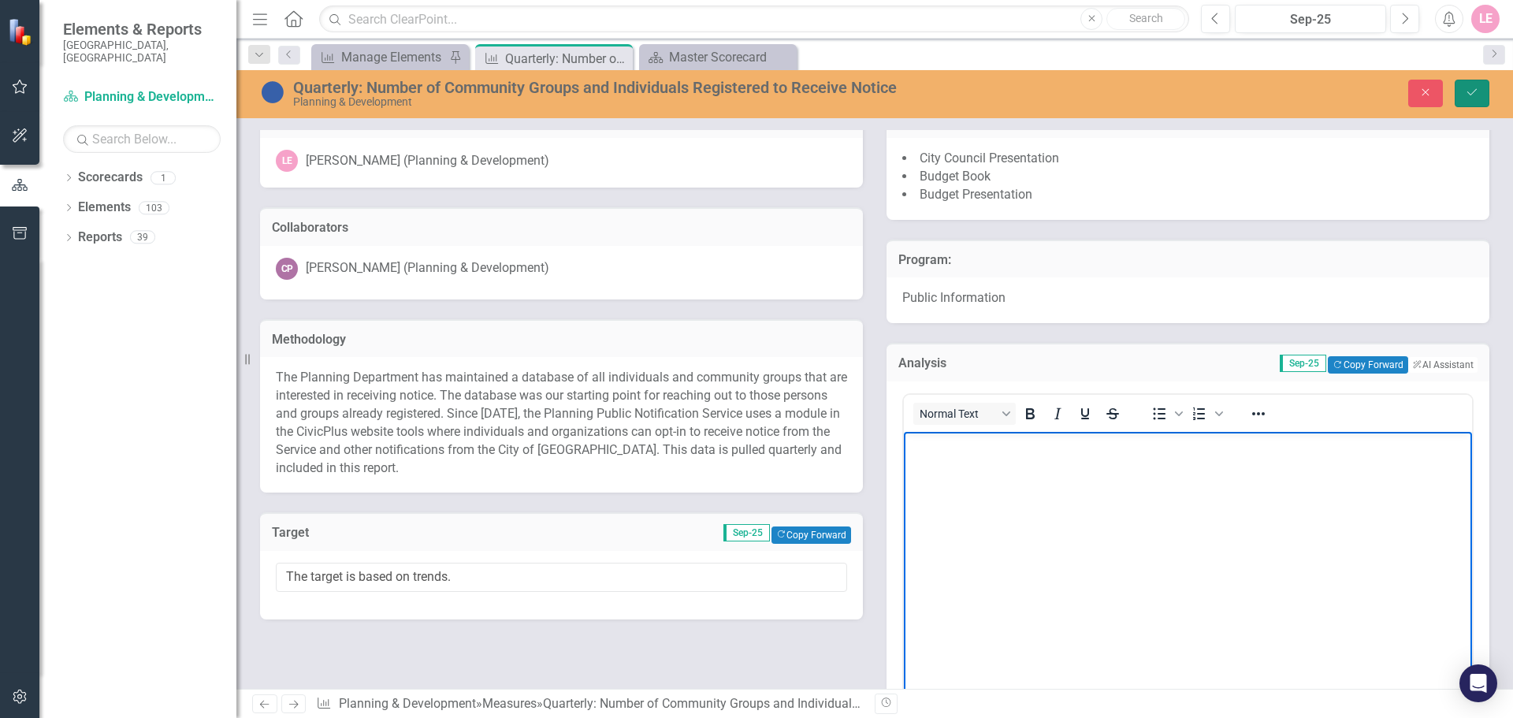
click at [1468, 91] on icon "Save" at bounding box center [1472, 92] width 14 height 11
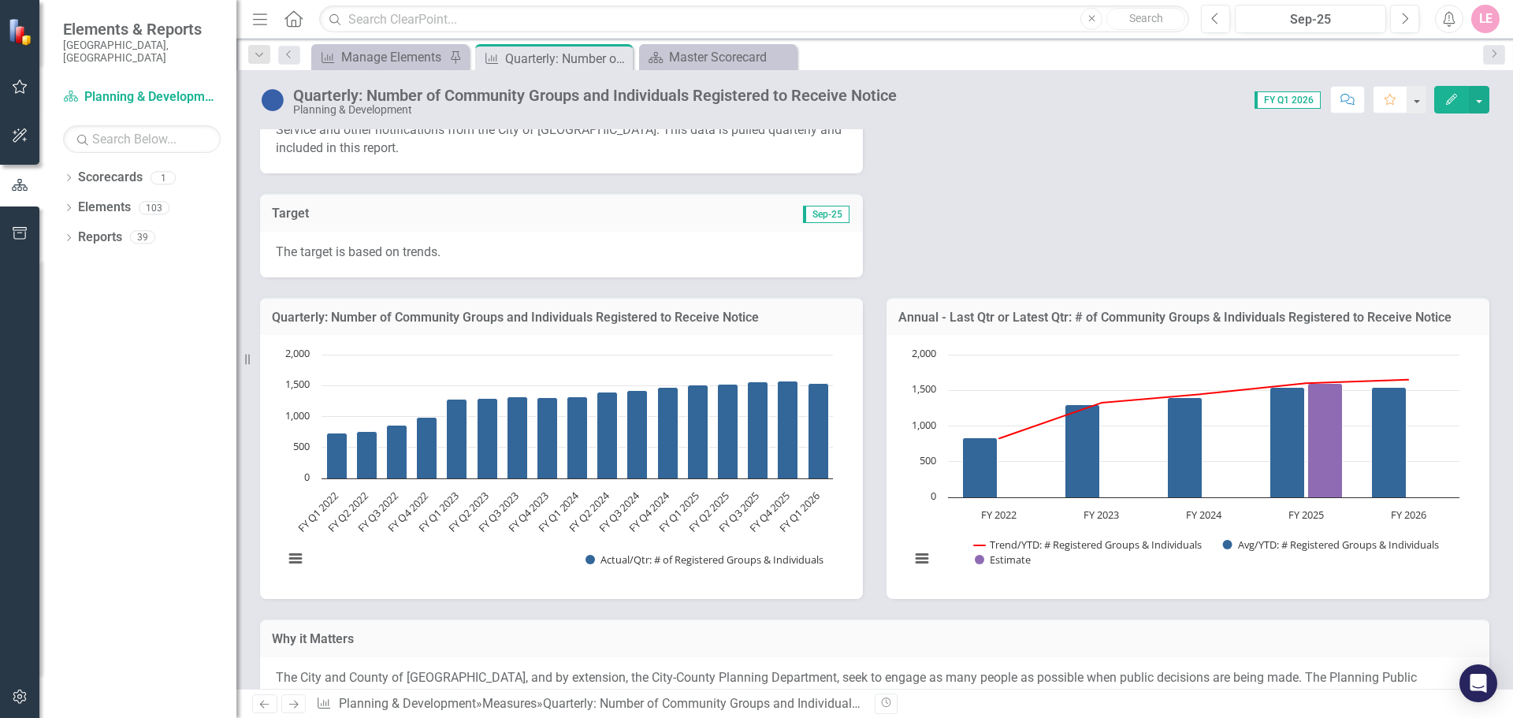
scroll to position [578, 0]
